Goal: Information Seeking & Learning: Check status

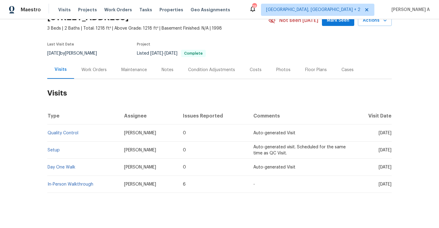
scroll to position [38, 0]
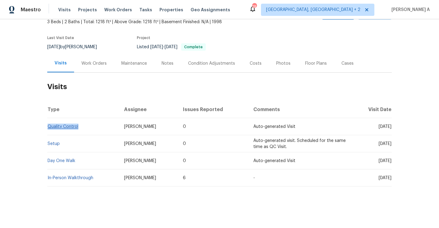
drag, startPoint x: 83, startPoint y: 126, endPoint x: 48, endPoint y: 126, distance: 34.7
click at [48, 126] on td "Quality Control" at bounding box center [83, 126] width 72 height 17
copy link "Quality Control"
click at [91, 70] on div "Work Orders" at bounding box center [94, 63] width 40 height 18
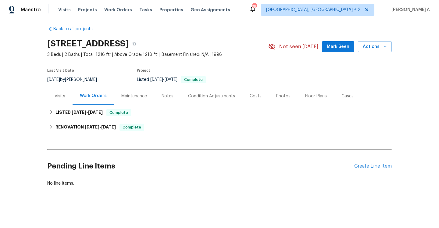
scroll to position [5, 0]
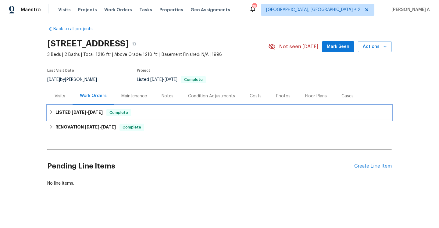
click at [95, 105] on div "LISTED 8/15/25 - 8/16/25 Complete" at bounding box center [219, 112] width 344 height 15
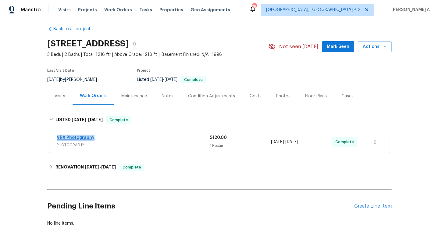
drag, startPoint x: 99, startPoint y: 136, endPoint x: 57, endPoint y: 136, distance: 42.0
click at [57, 136] on div "VRX Photography" at bounding box center [133, 137] width 153 height 7
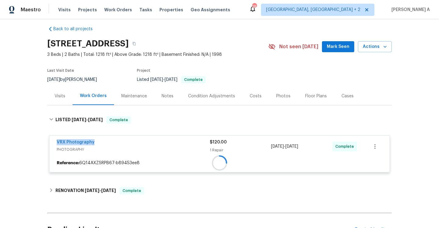
copy link "VRX Photography"
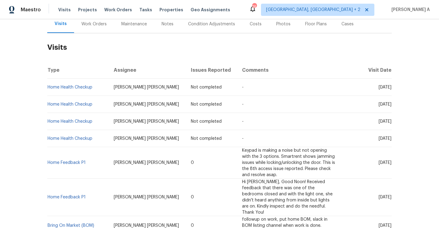
scroll to position [39, 0]
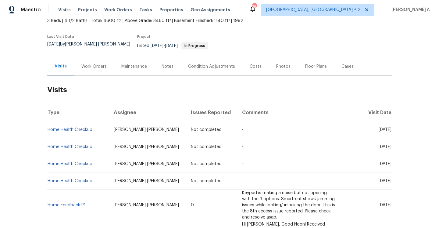
click at [89, 58] on div "Work Orders" at bounding box center [94, 66] width 40 height 18
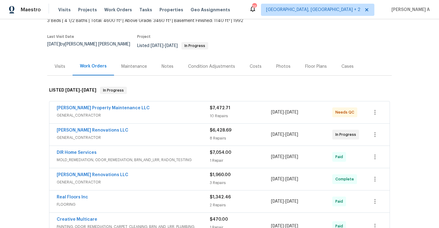
click at [158, 134] on span "GENERAL_CONTRACTOR" at bounding box center [133, 137] width 153 height 6
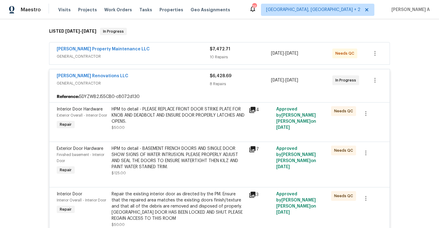
scroll to position [96, 0]
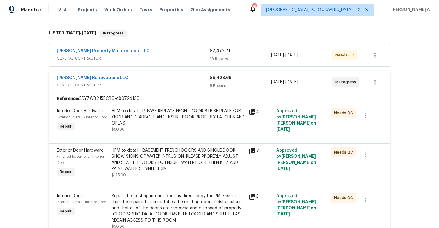
click at [170, 82] on span "GENERAL_CONTRACTOR" at bounding box center [133, 85] width 153 height 6
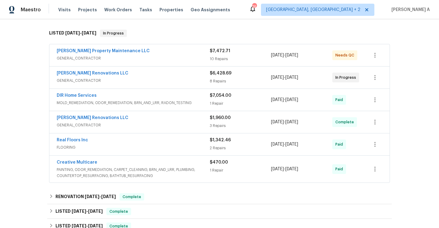
click at [169, 55] on span "GENERAL_CONTRACTOR" at bounding box center [133, 58] width 153 height 6
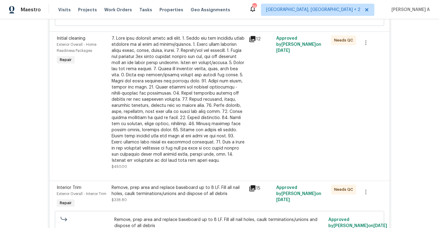
scroll to position [0, 0]
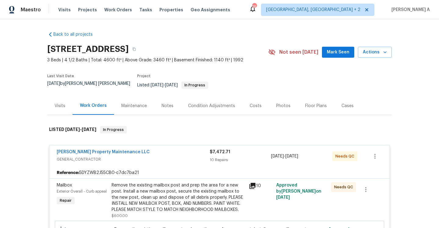
click at [185, 150] on div "Glen Property Maintenance LLC" at bounding box center [133, 152] width 153 height 7
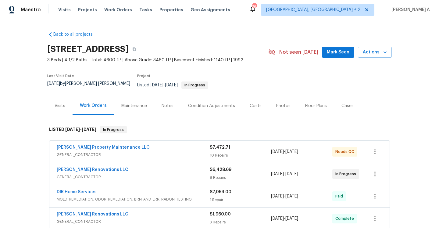
click at [63, 103] on div "Visits" at bounding box center [60, 106] width 11 height 6
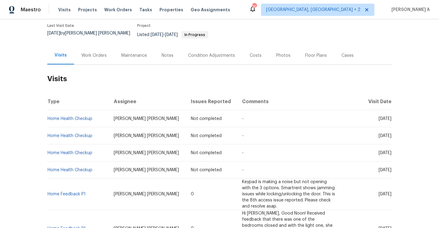
scroll to position [82, 0]
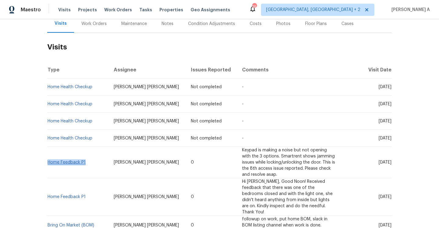
drag, startPoint x: 89, startPoint y: 158, endPoint x: 49, endPoint y: 157, distance: 39.6
click at [49, 157] on td "Home Feedback P1" at bounding box center [78, 162] width 62 height 31
copy link "Home Feedback P1"
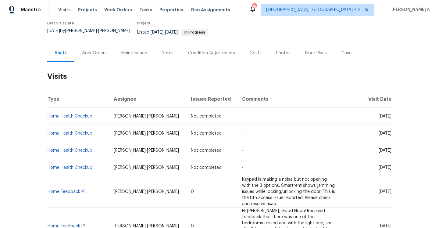
click at [93, 57] on div "Work Orders" at bounding box center [94, 53] width 40 height 18
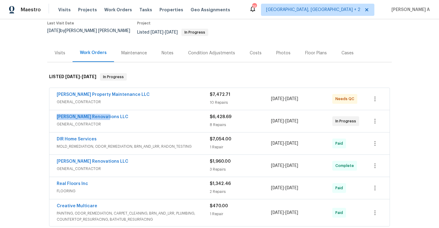
drag, startPoint x: 117, startPoint y: 111, endPoint x: 55, endPoint y: 112, distance: 61.8
click at [55, 112] on div "Aseem Renovations LLC GENERAL_CONTRACTOR $6,428.69 8 Repairs 8/15/2025 - 8/19/2…" at bounding box center [219, 121] width 340 height 22
copy link "Aseem Renovations LLC"
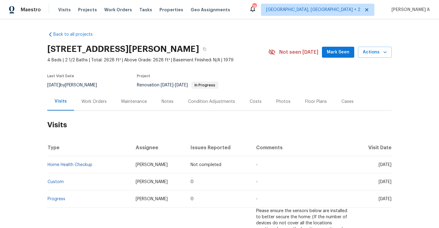
click at [79, 99] on div "Work Orders" at bounding box center [94, 101] width 40 height 18
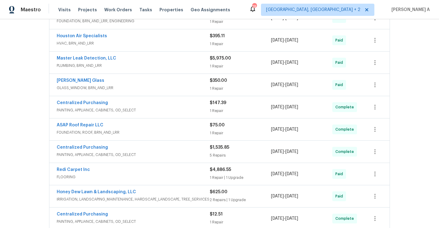
scroll to position [334, 0]
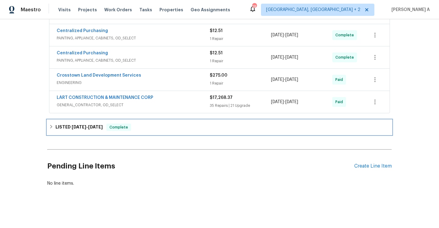
click at [111, 128] on span "Complete" at bounding box center [118, 127] width 23 height 6
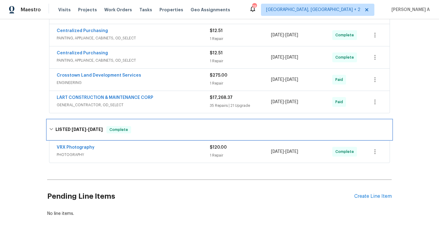
click at [111, 128] on span "Complete" at bounding box center [118, 129] width 23 height 6
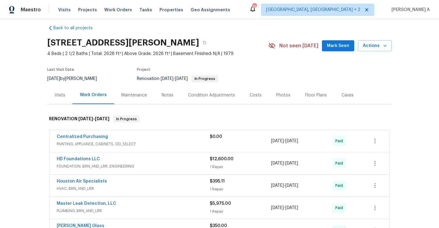
scroll to position [0, 0]
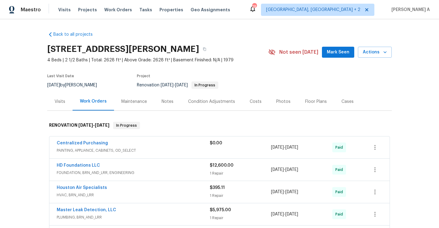
click at [66, 105] on div "Visits" at bounding box center [59, 101] width 25 height 18
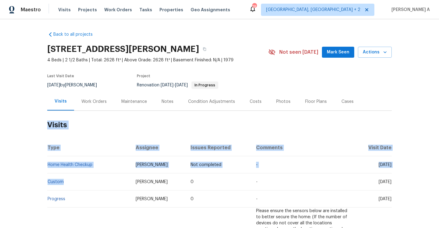
drag, startPoint x: 65, startPoint y: 181, endPoint x: 47, endPoint y: 180, distance: 18.0
click at [47, 180] on div "Back to all projects 11307 Wickersham Ln, Houston, TX 77077 4 Beds | 2 1/2 Bath…" at bounding box center [219, 123] width 439 height 208
click at [86, 177] on td "Custom" at bounding box center [88, 181] width 83 height 17
drag, startPoint x: 66, startPoint y: 182, endPoint x: 47, endPoint y: 181, distance: 18.9
click at [47, 181] on div "Back to all projects 11307 Wickersham Ln, Houston, TX 77077 4 Beds | 2 1/2 Bath…" at bounding box center [219, 123] width 439 height 208
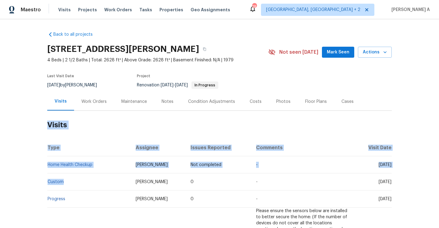
click at [77, 181] on td "Custom" at bounding box center [88, 181] width 83 height 17
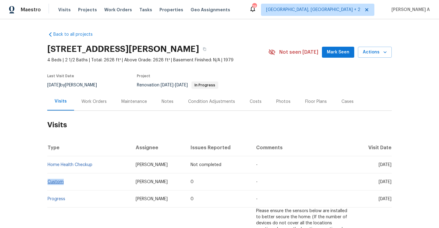
drag, startPoint x: 67, startPoint y: 181, endPoint x: 48, endPoint y: 181, distance: 19.2
click at [48, 181] on td "Custom" at bounding box center [88, 181] width 83 height 17
copy link "Custom"
click at [104, 105] on div "Work Orders" at bounding box center [94, 101] width 40 height 18
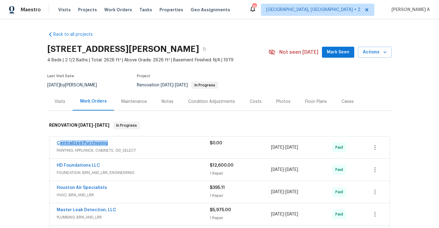
drag, startPoint x: 115, startPoint y: 142, endPoint x: 60, endPoint y: 142, distance: 54.5
click at [60, 142] on div "Centralized Purchasing" at bounding box center [133, 143] width 153 height 7
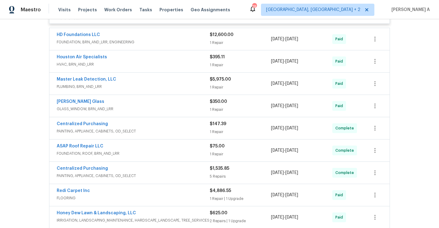
scroll to position [140, 0]
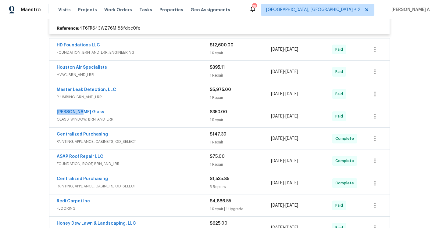
drag, startPoint x: 92, startPoint y: 114, endPoint x: 58, endPoint y: 114, distance: 33.8
click at [58, 114] on div "Soto Glass" at bounding box center [133, 112] width 153 height 7
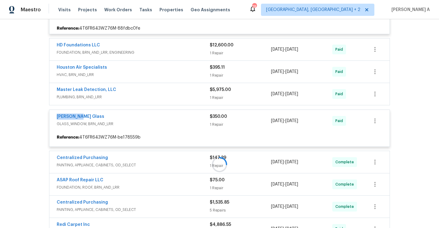
copy link "Soto Glass"
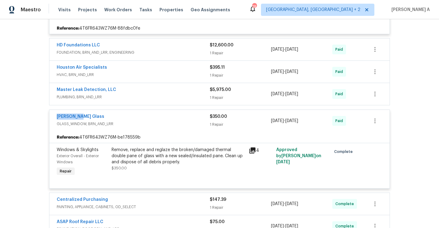
scroll to position [0, 0]
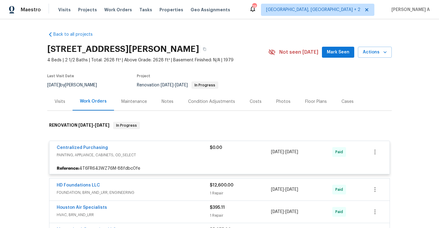
click at [63, 98] on div "Visits" at bounding box center [59, 101] width 25 height 18
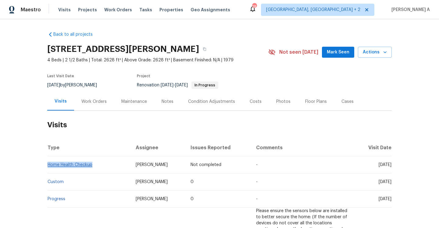
drag, startPoint x: 95, startPoint y: 167, endPoint x: 48, endPoint y: 164, distance: 46.4
click at [48, 164] on td "Home Health Checkup" at bounding box center [88, 164] width 83 height 17
copy link "Home Health Checkup"
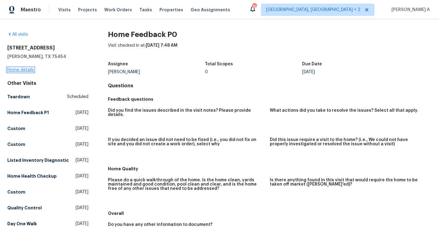
click at [26, 71] on link "Home details" at bounding box center [20, 70] width 27 height 4
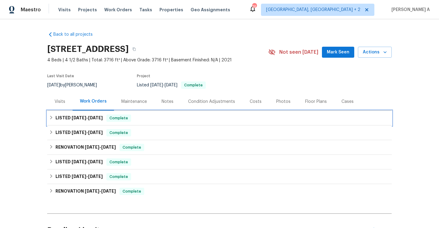
click at [94, 121] on h6 "LISTED 7/12/25 - 7/28/25" at bounding box center [78, 117] width 47 height 7
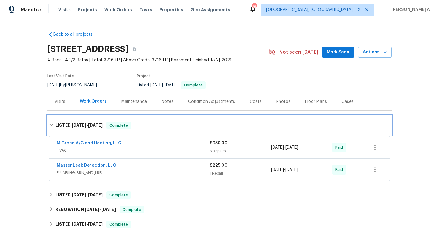
click at [94, 121] on div "LISTED 7/12/25 - 7/28/25 Complete" at bounding box center [219, 124] width 344 height 19
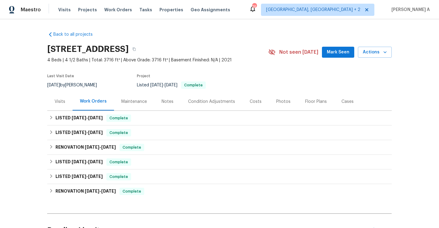
click at [67, 104] on div "Visits" at bounding box center [59, 101] width 25 height 18
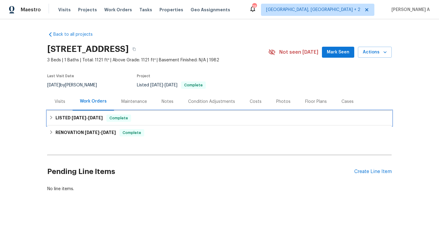
click at [133, 121] on div "LISTED [DATE] - [DATE] Complete" at bounding box center [219, 117] width 341 height 7
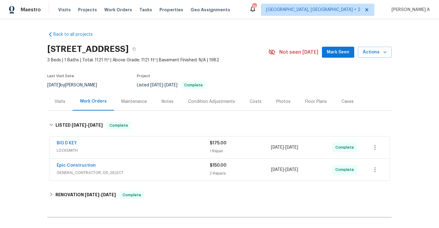
click at [146, 176] on div "Epic Construction GENERAL_CONTRACTOR, OD_SELECT" at bounding box center [133, 169] width 153 height 15
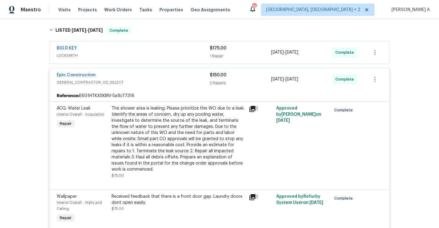
scroll to position [47, 0]
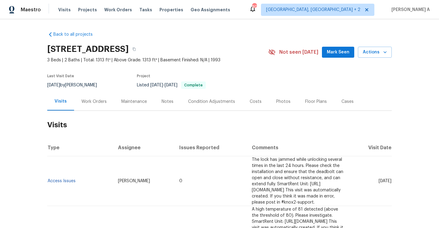
click at [98, 105] on div "Work Orders" at bounding box center [94, 101] width 40 height 18
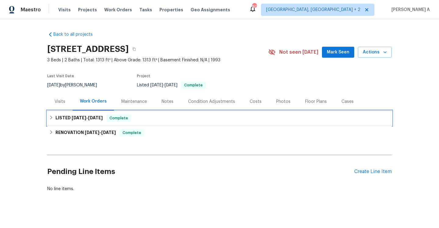
click at [99, 118] on span "8/19/25" at bounding box center [95, 117] width 15 height 4
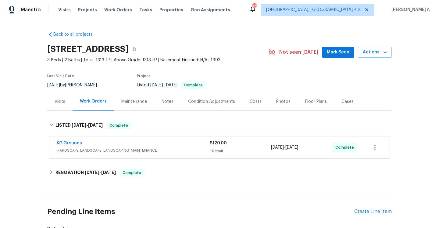
click at [122, 146] on div "KG Grounds" at bounding box center [133, 143] width 153 height 7
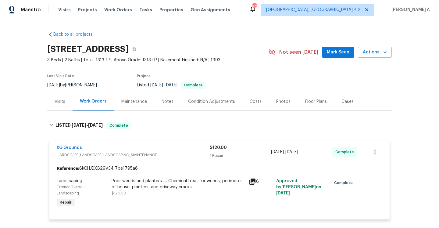
click at [122, 146] on div "KG Grounds" at bounding box center [133, 147] width 153 height 7
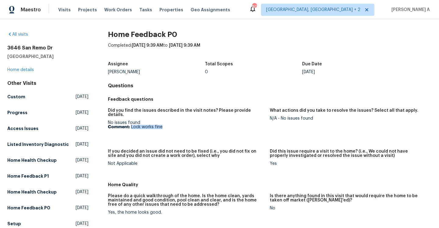
drag, startPoint x: 131, startPoint y: 122, endPoint x: 165, endPoint y: 122, distance: 34.7
click at [165, 125] on p "Comment: Lock works fine" at bounding box center [186, 127] width 157 height 4
copy p "Lock works fine"
